Goal: Task Accomplishment & Management: Manage account settings

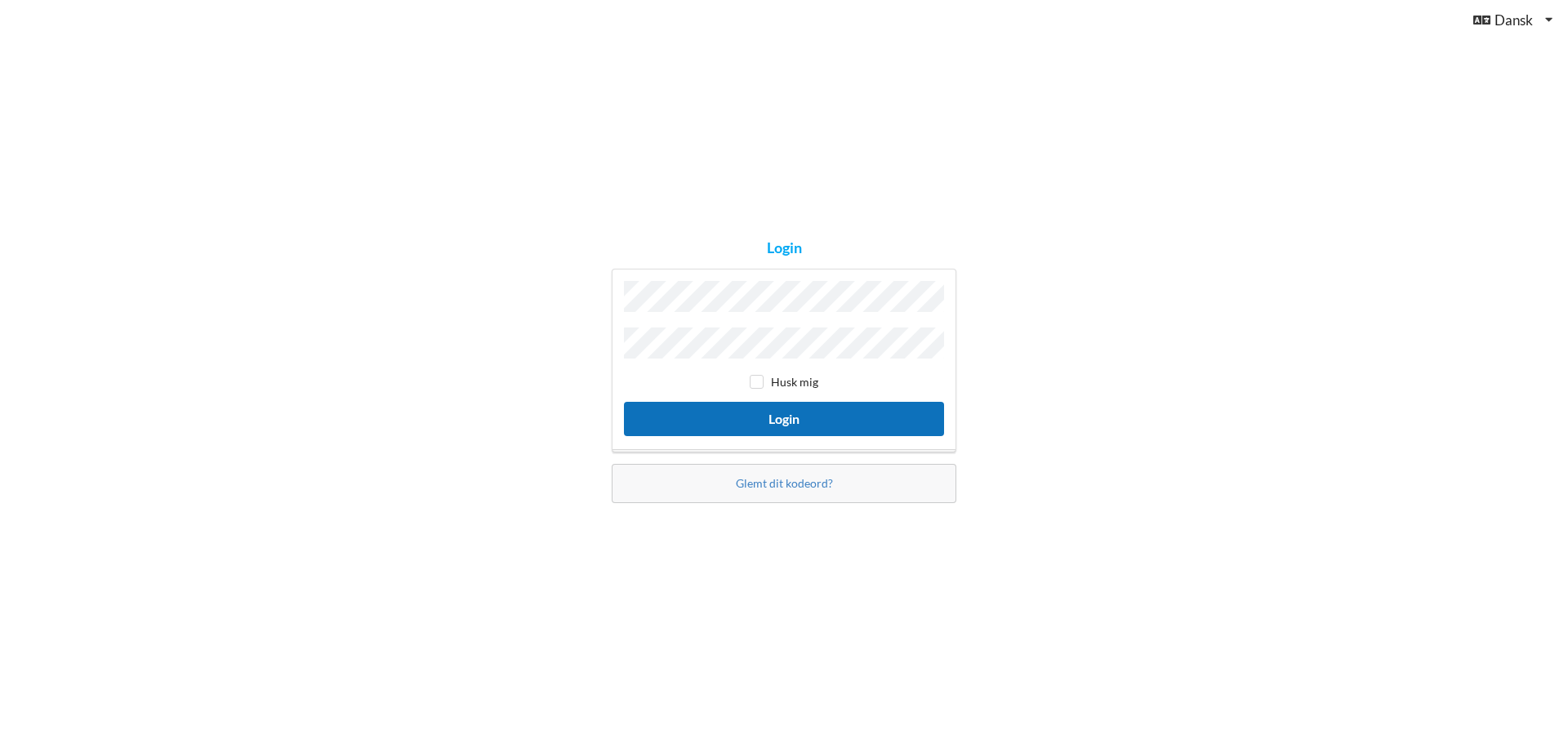
click at [781, 411] on button "Login" at bounding box center [784, 418] width 320 height 33
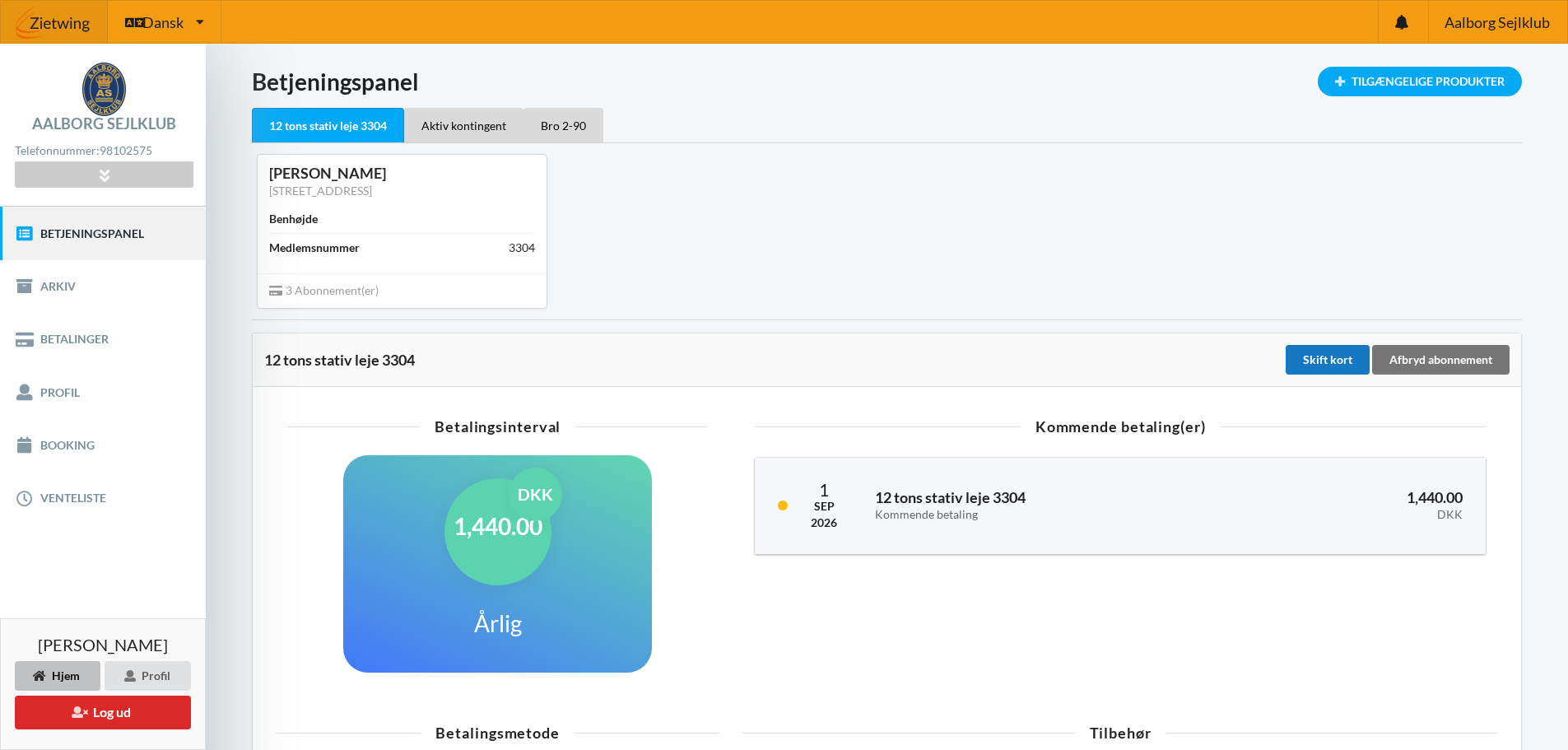
click at [1327, 359] on div "Skift kort" at bounding box center [1327, 359] width 84 height 30
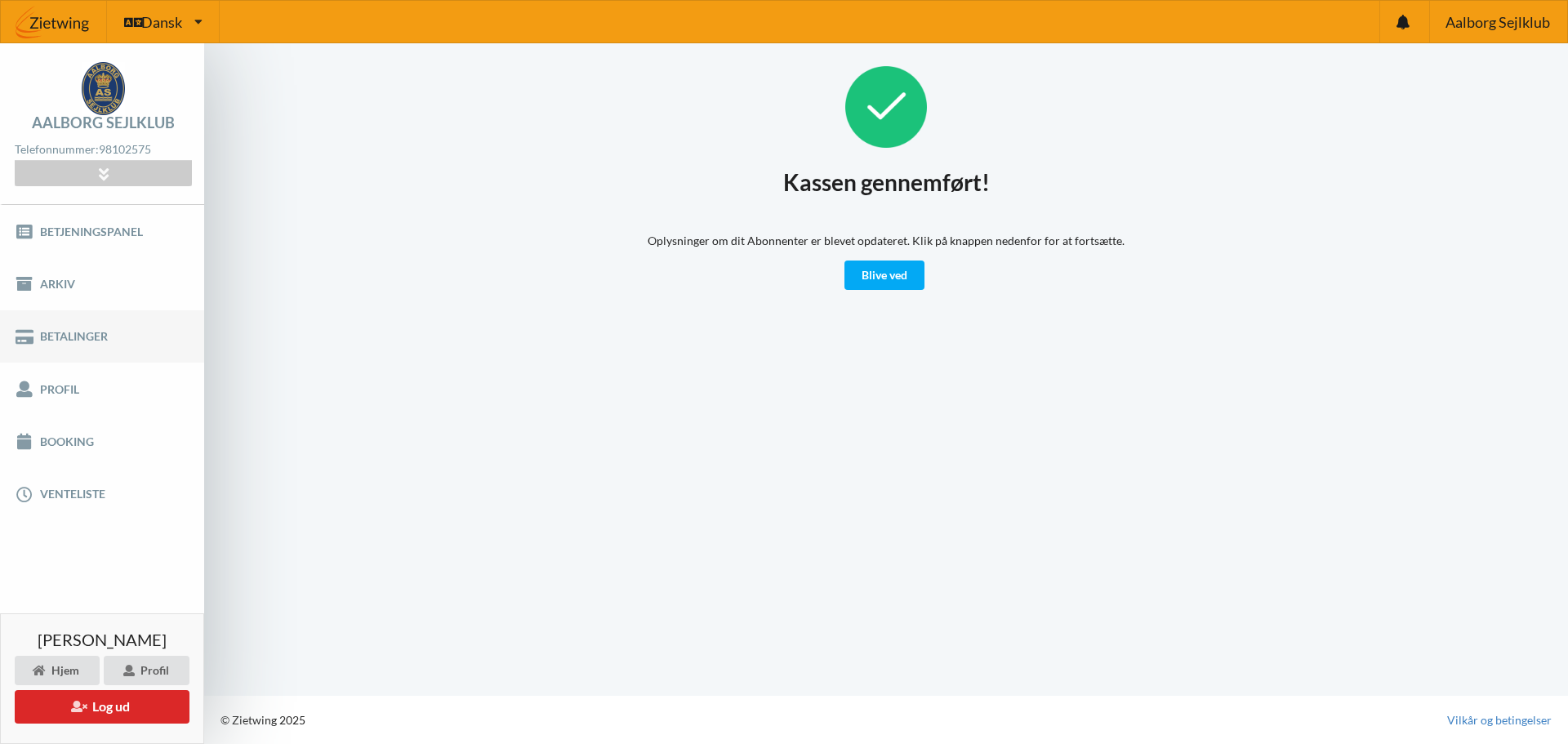
click at [76, 336] on link "Betalinger" at bounding box center [101, 336] width 204 height 52
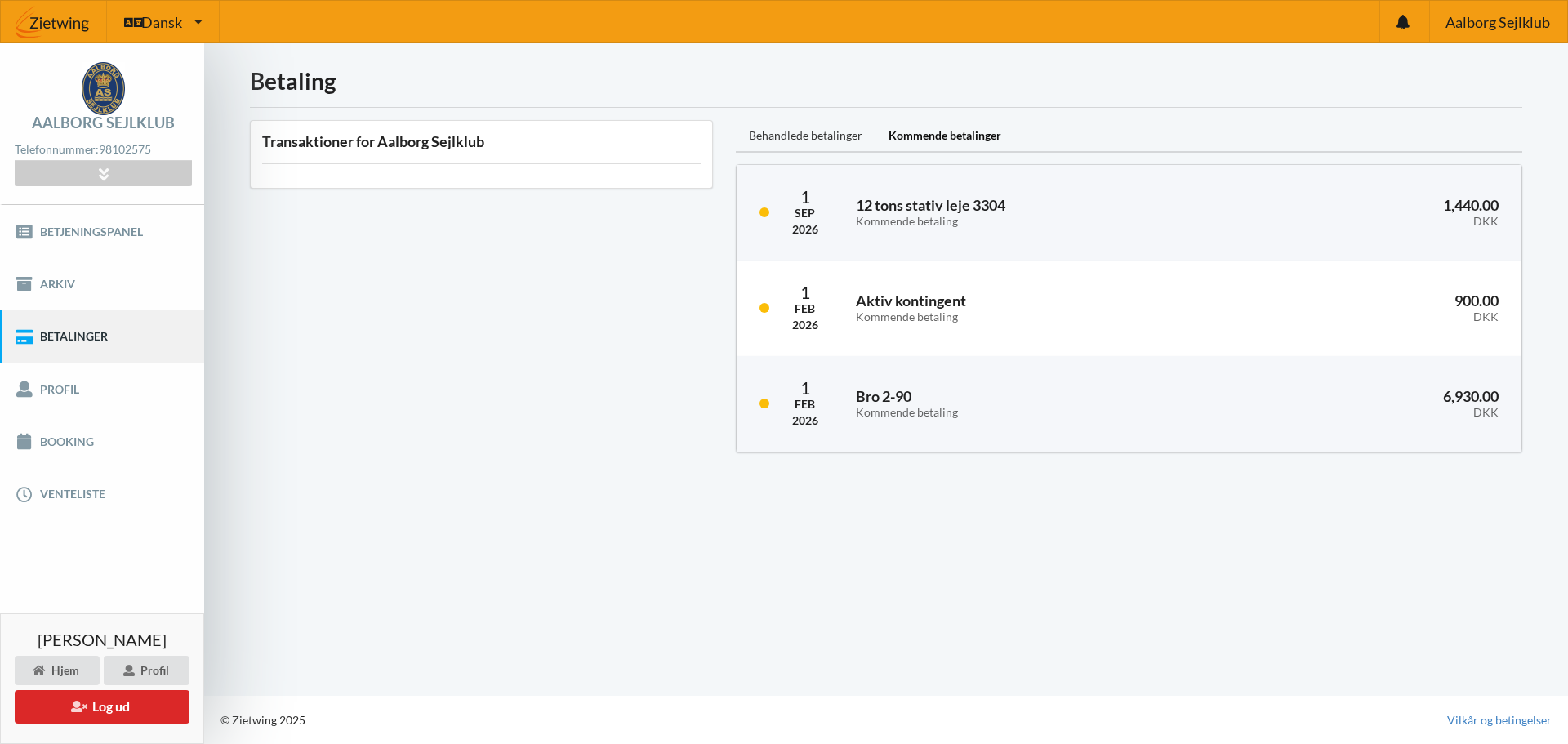
click at [807, 136] on div "Behandlede betalinger" at bounding box center [805, 136] width 139 height 32
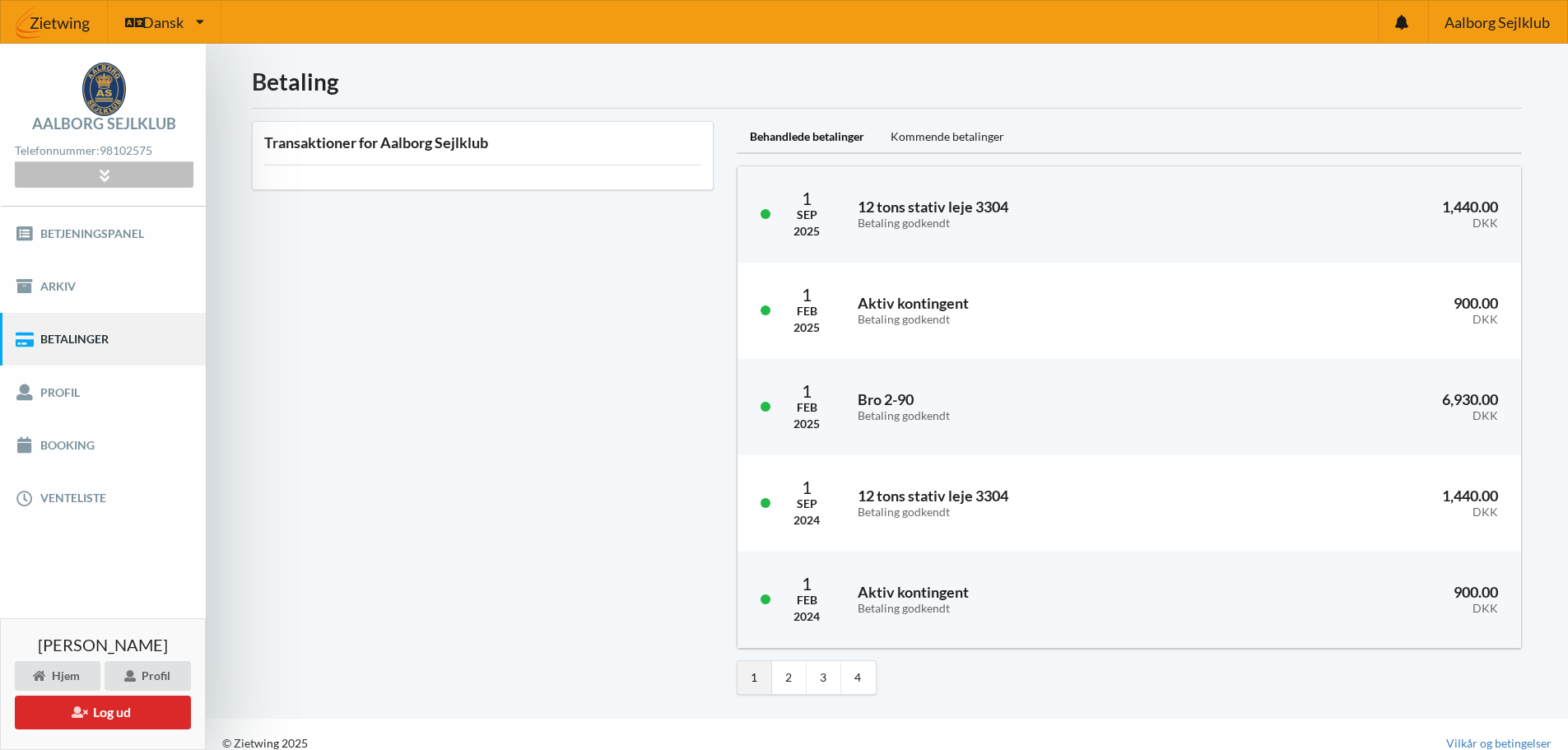
click at [103, 179] on icon at bounding box center [104, 175] width 19 height 14
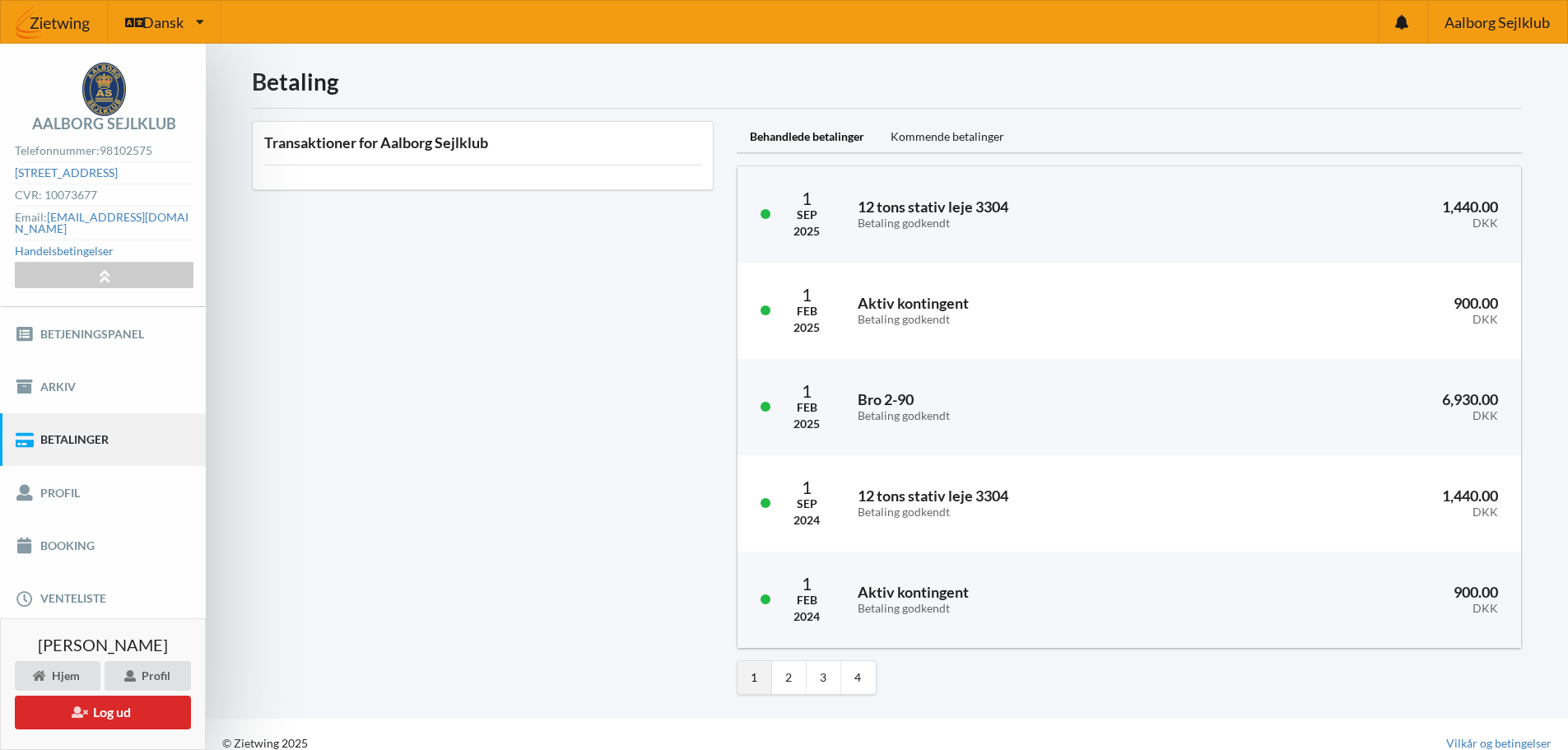
click at [347, 283] on div "Transaktioner for Aalborg Sejlklub" at bounding box center [482, 408] width 484 height 596
click at [62, 674] on div "Hjem" at bounding box center [58, 675] width 86 height 30
